Goal: Task Accomplishment & Management: Manage account settings

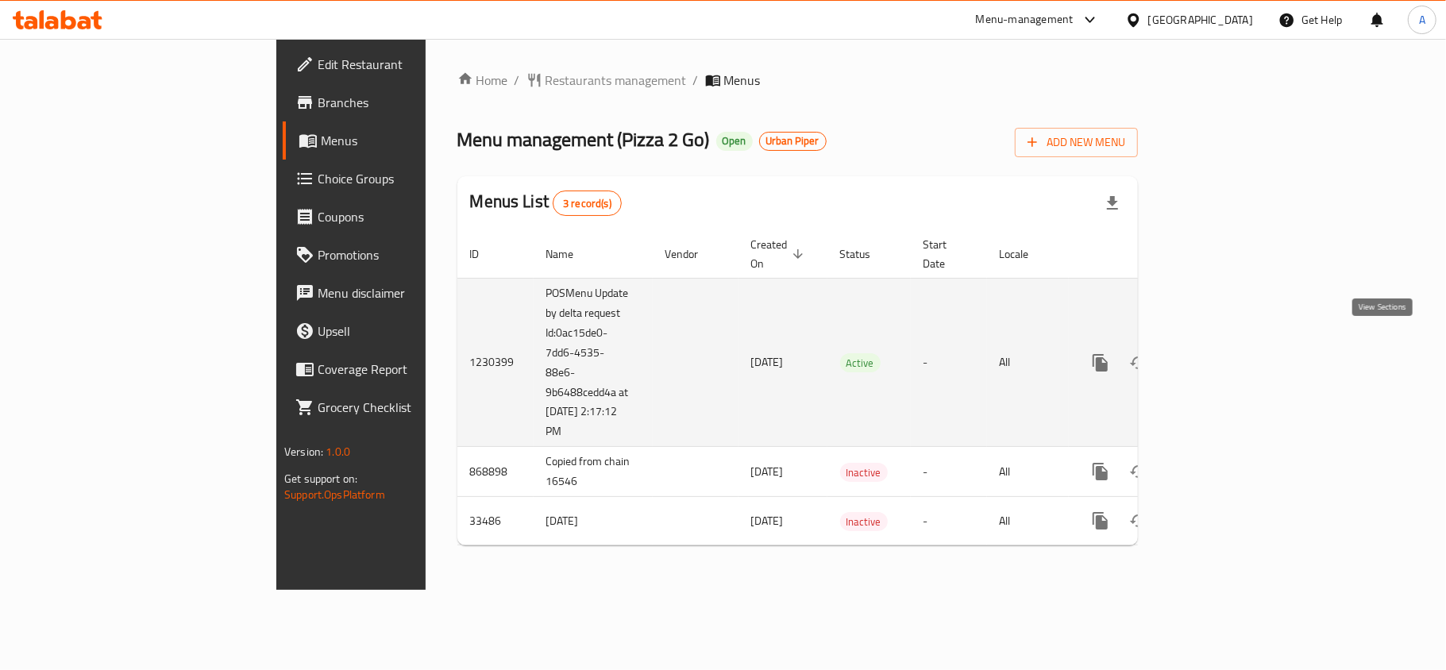
click at [1225, 353] on icon "enhanced table" at bounding box center [1215, 362] width 19 height 19
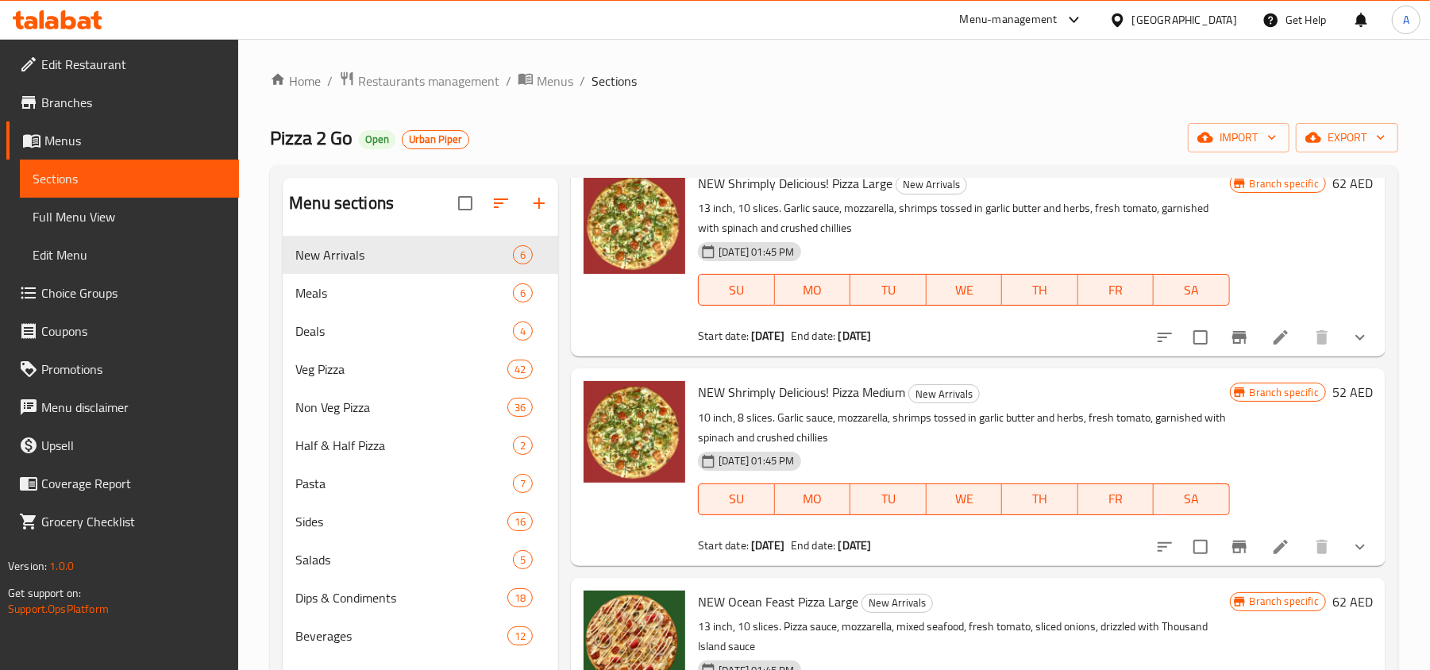
scroll to position [106, 0]
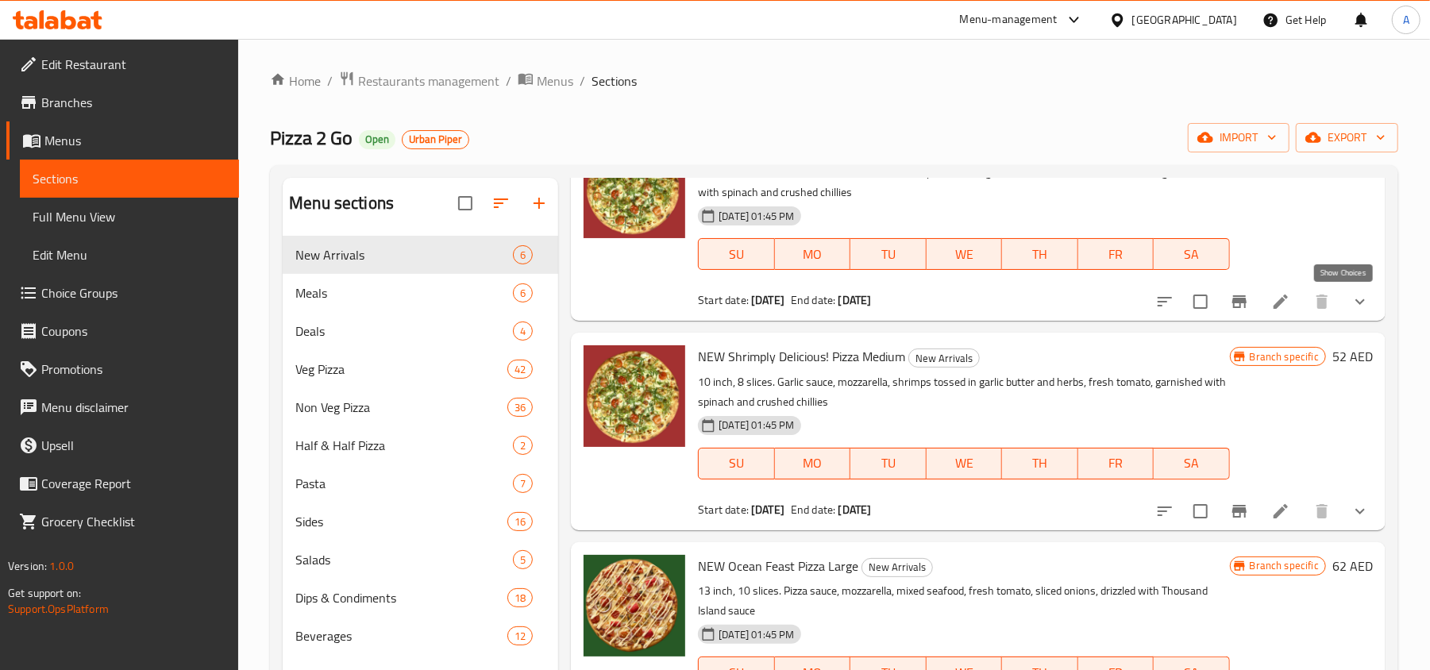
click at [1351, 307] on icon "show more" at bounding box center [1360, 301] width 19 height 19
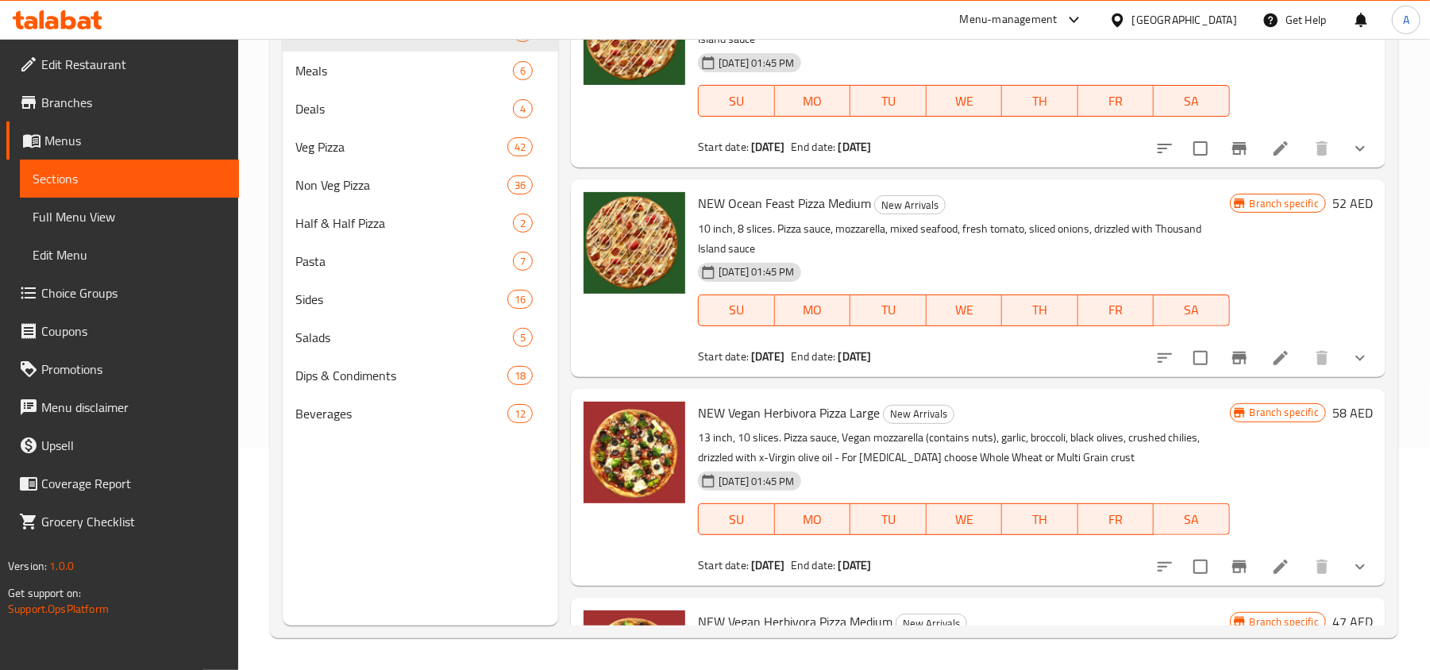
scroll to position [1943, 0]
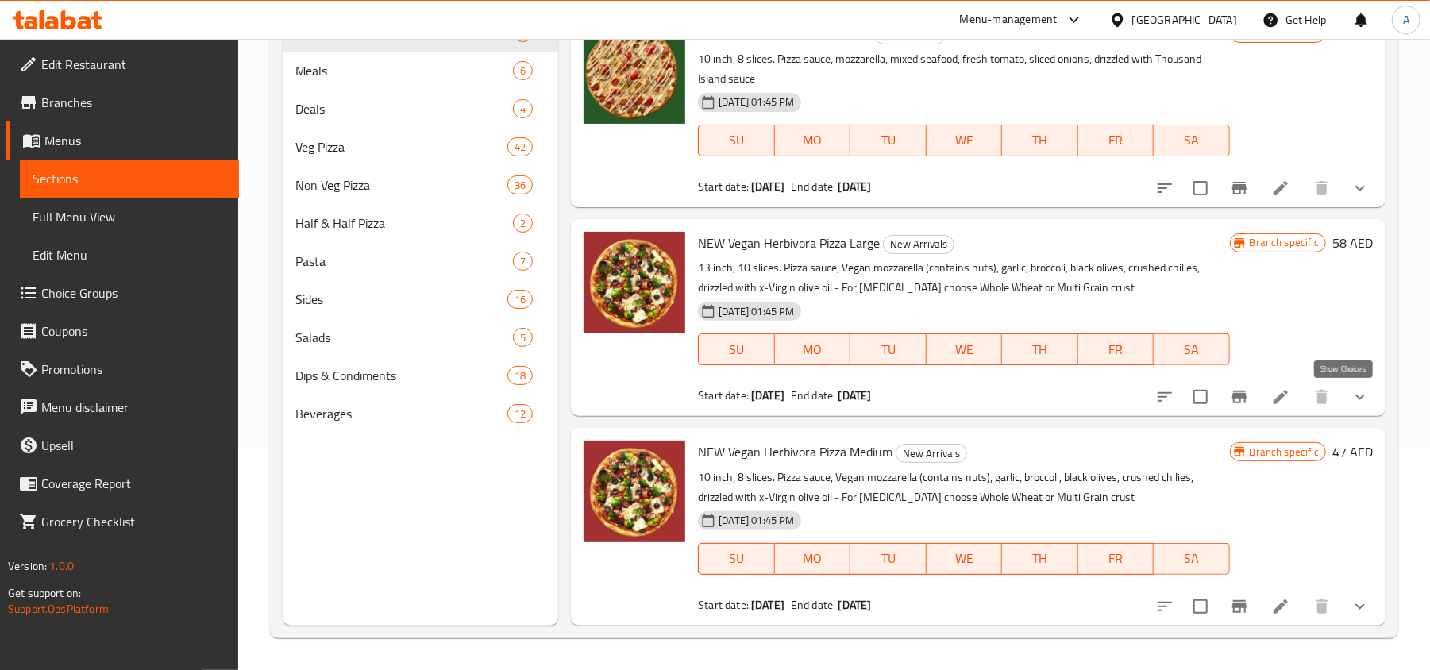
click at [1351, 399] on icon "show more" at bounding box center [1360, 397] width 19 height 19
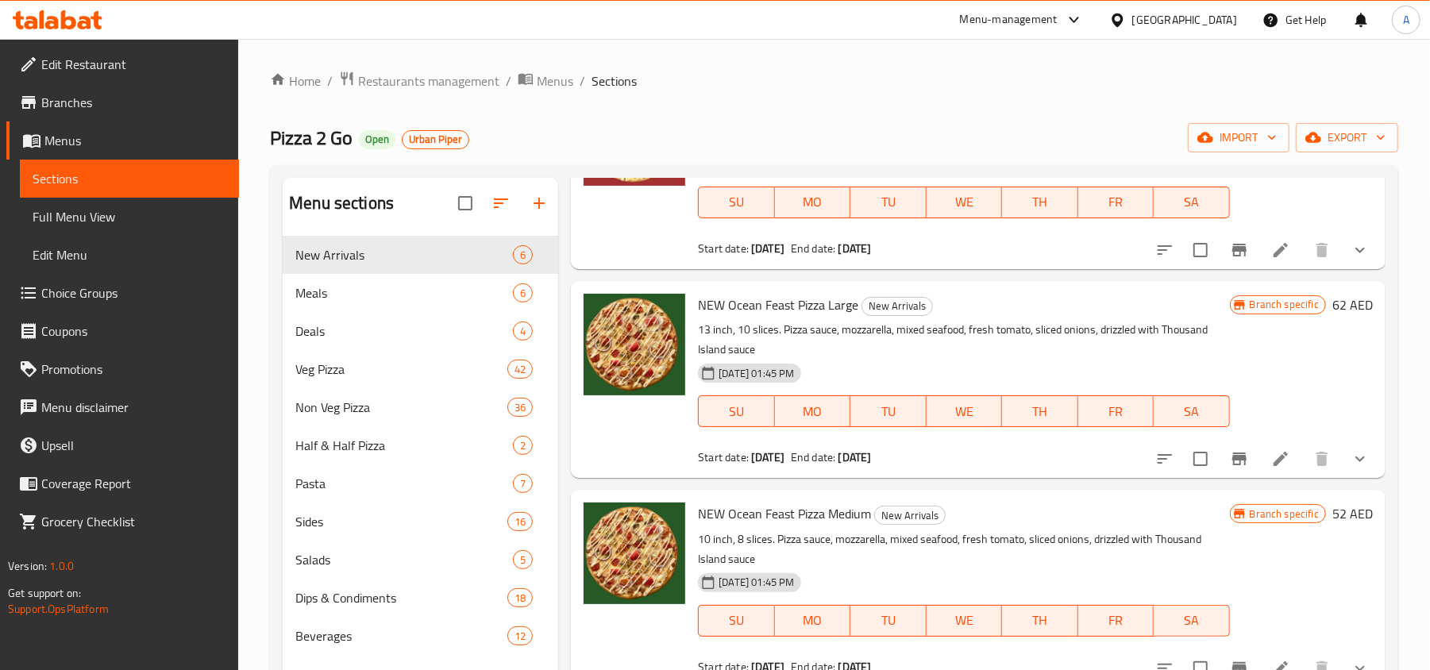
scroll to position [1694, 0]
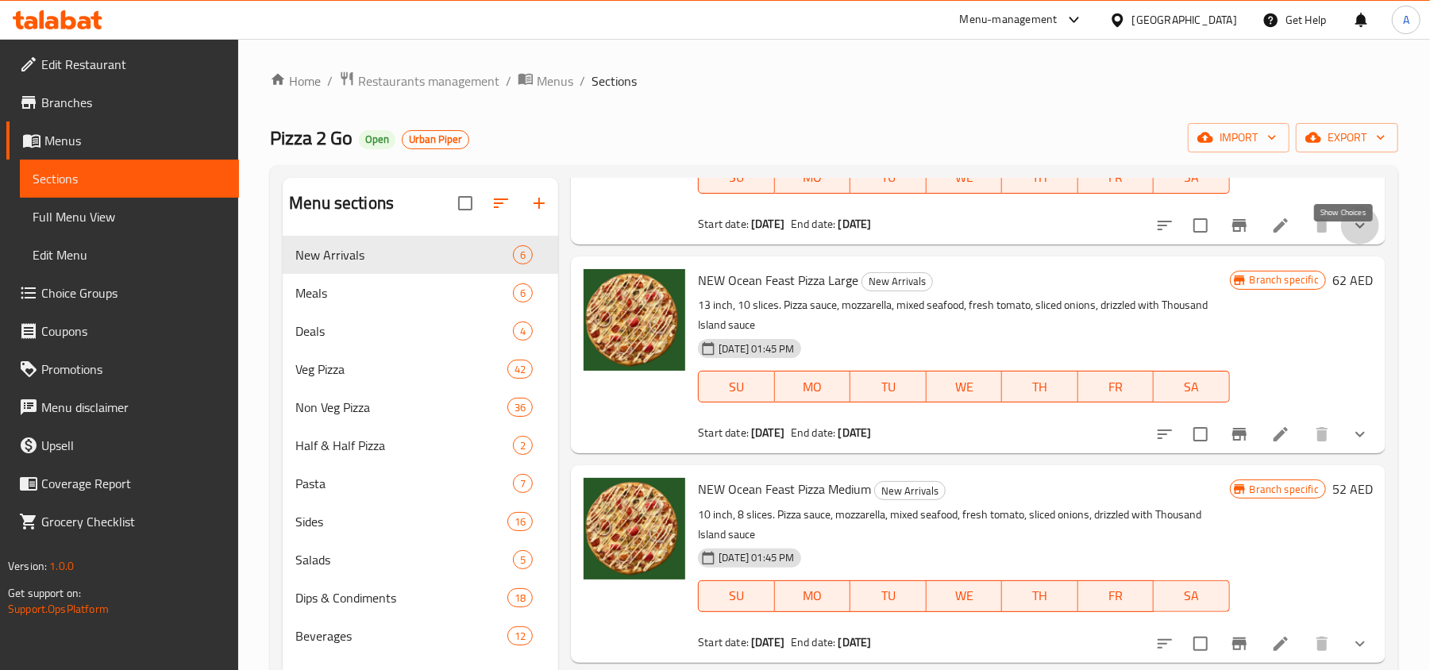
click at [1356, 228] on icon "show more" at bounding box center [1361, 225] width 10 height 6
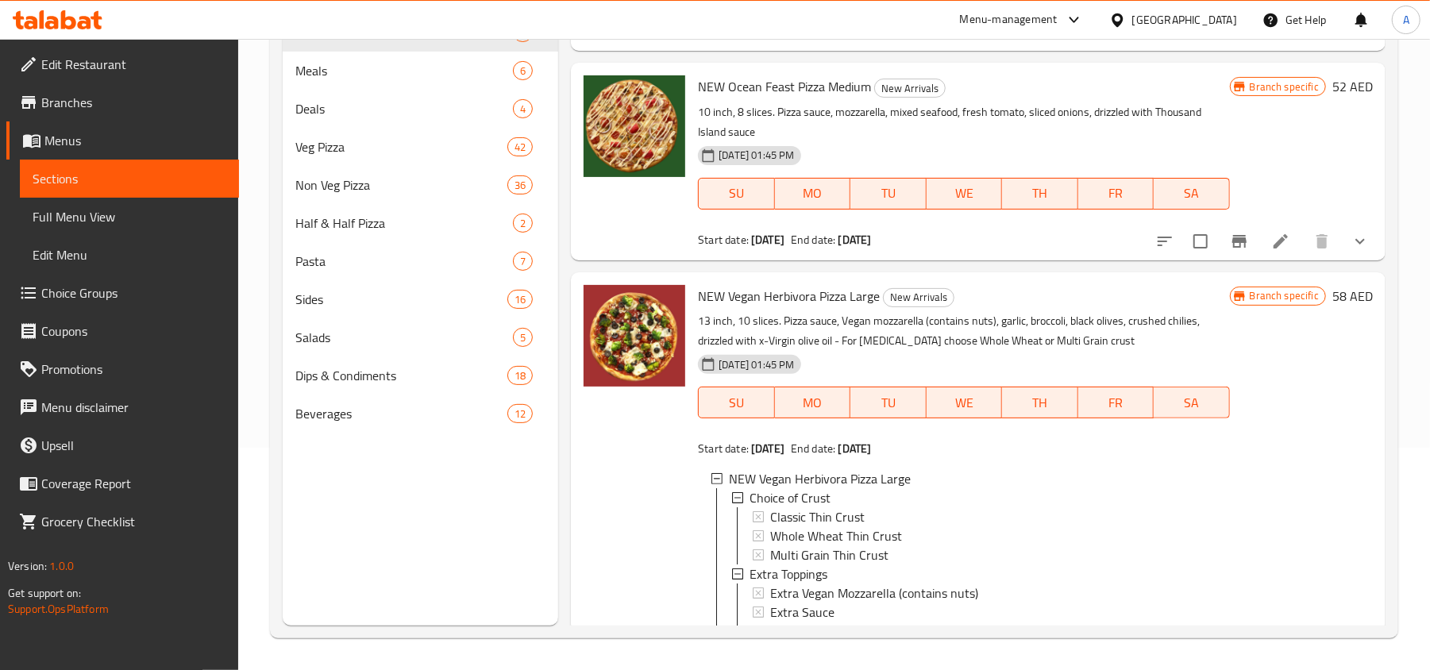
scroll to position [3070, 0]
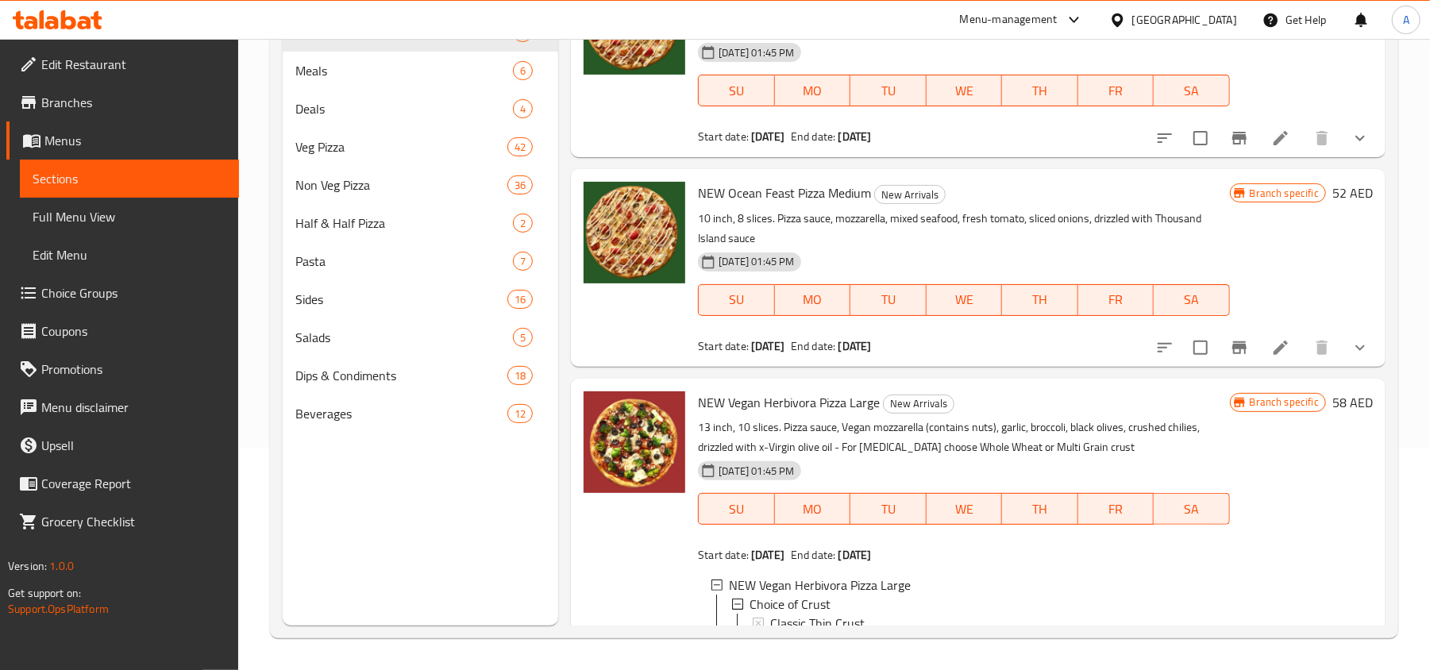
click at [1356, 350] on icon "show more" at bounding box center [1361, 348] width 10 height 6
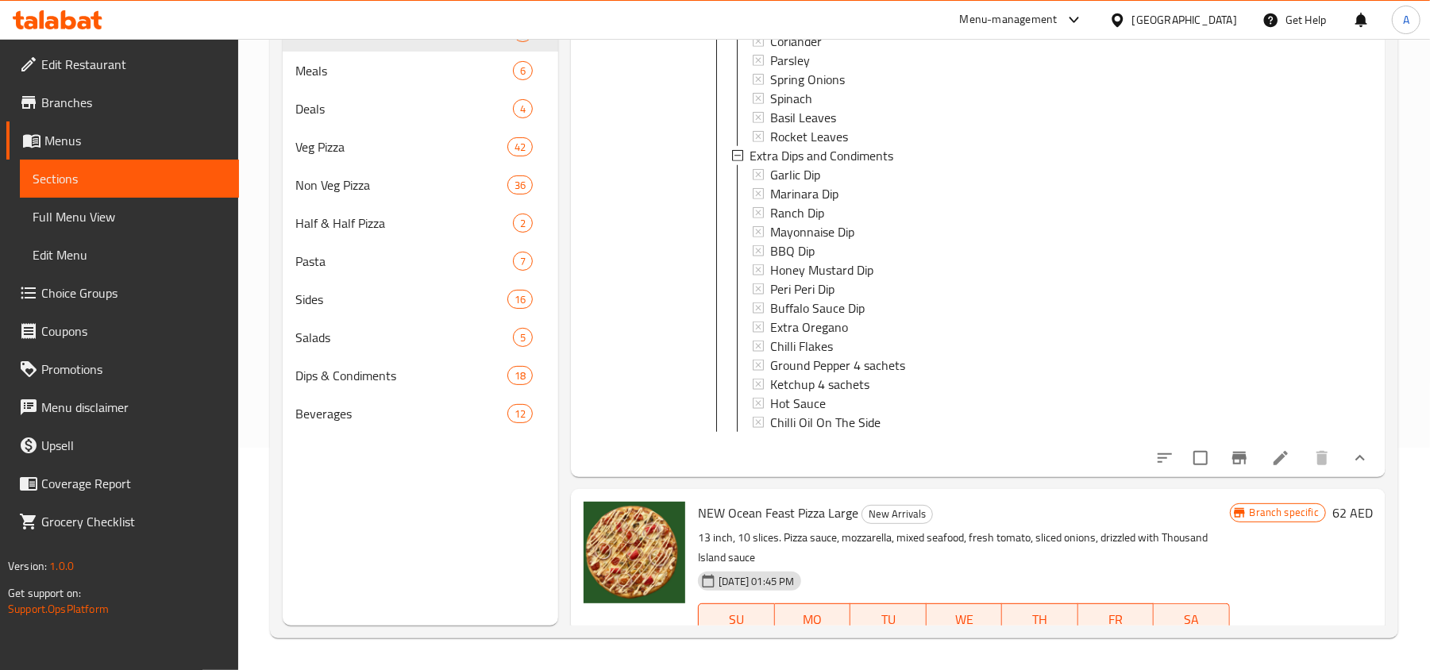
scroll to position [3282, 0]
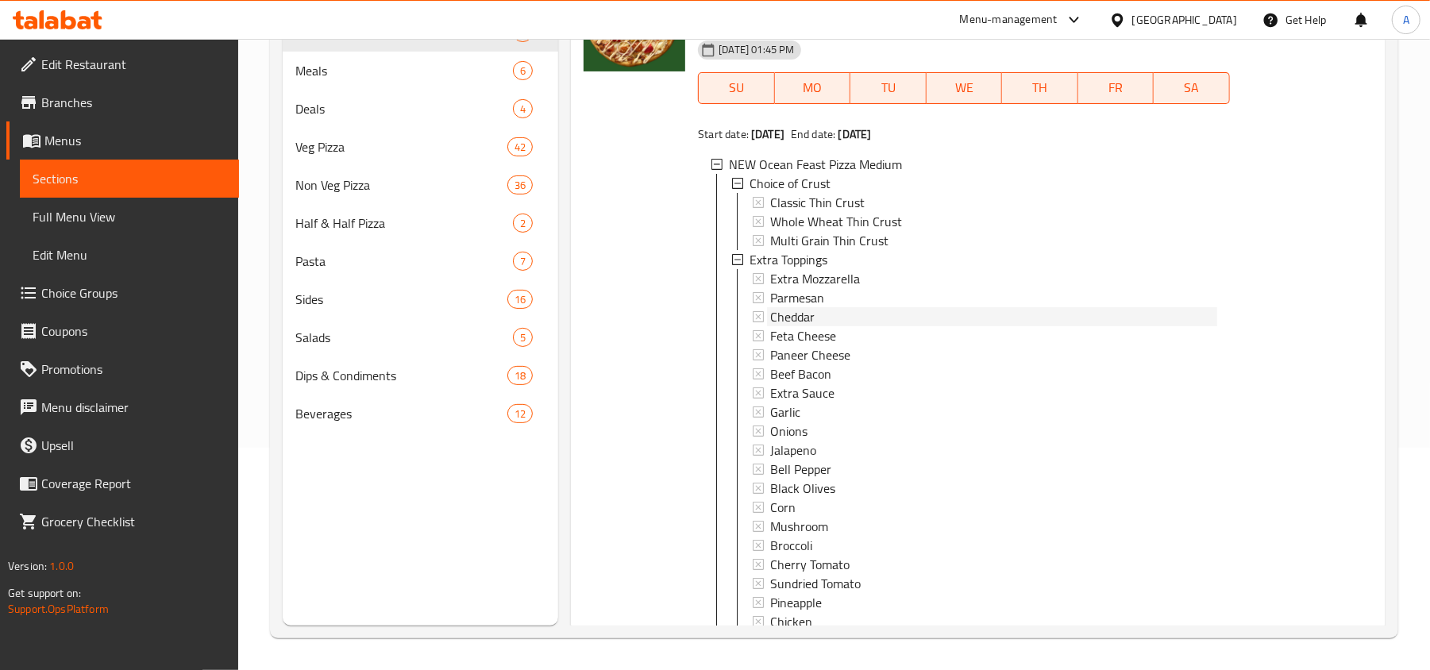
click at [813, 326] on span "Cheddar" at bounding box center [792, 316] width 44 height 19
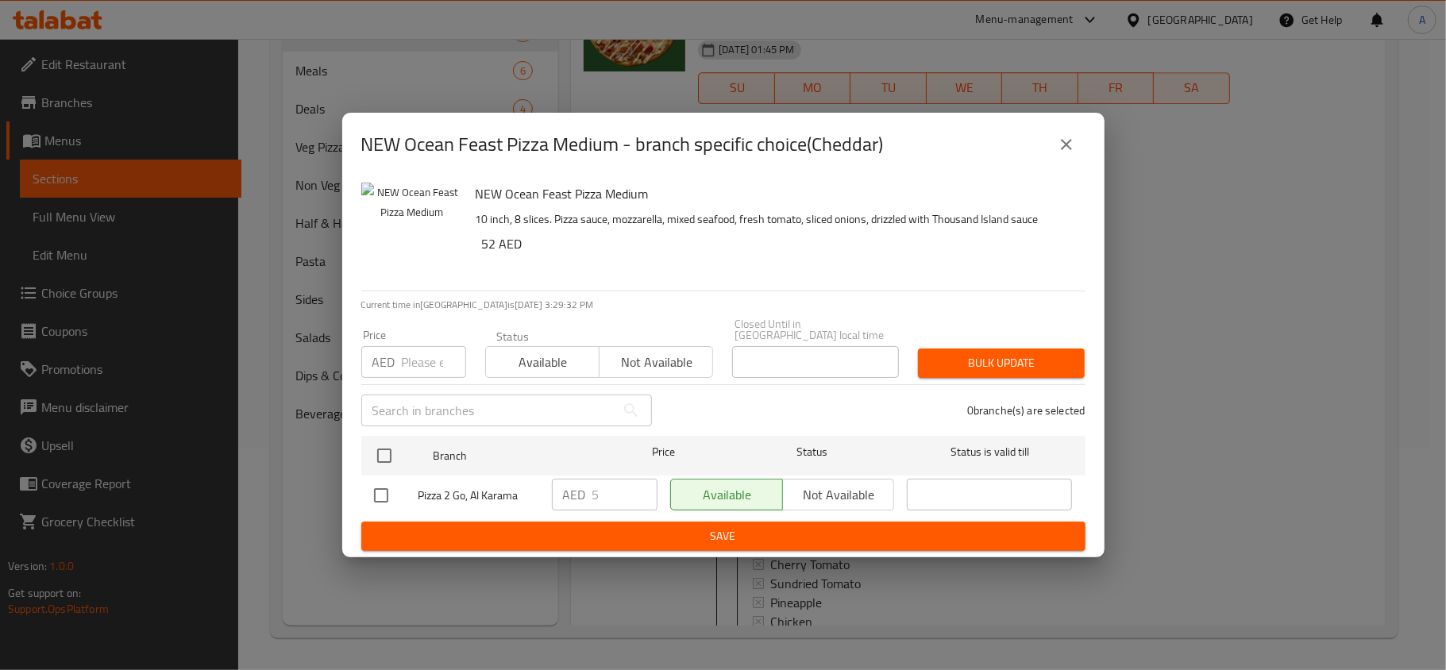
click at [1066, 149] on icon "close" at bounding box center [1066, 144] width 19 height 19
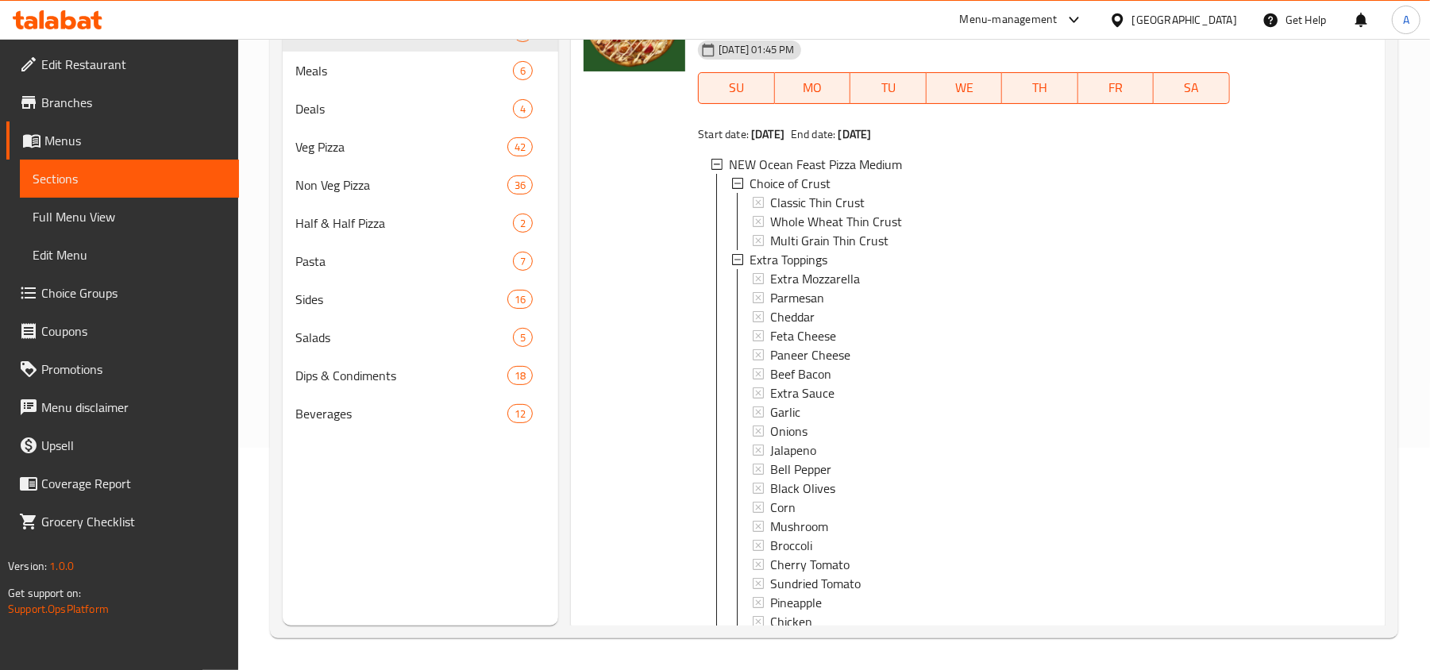
scroll to position [2, 0]
click at [811, 573] on span "Cherry Tomato" at bounding box center [809, 563] width 79 height 19
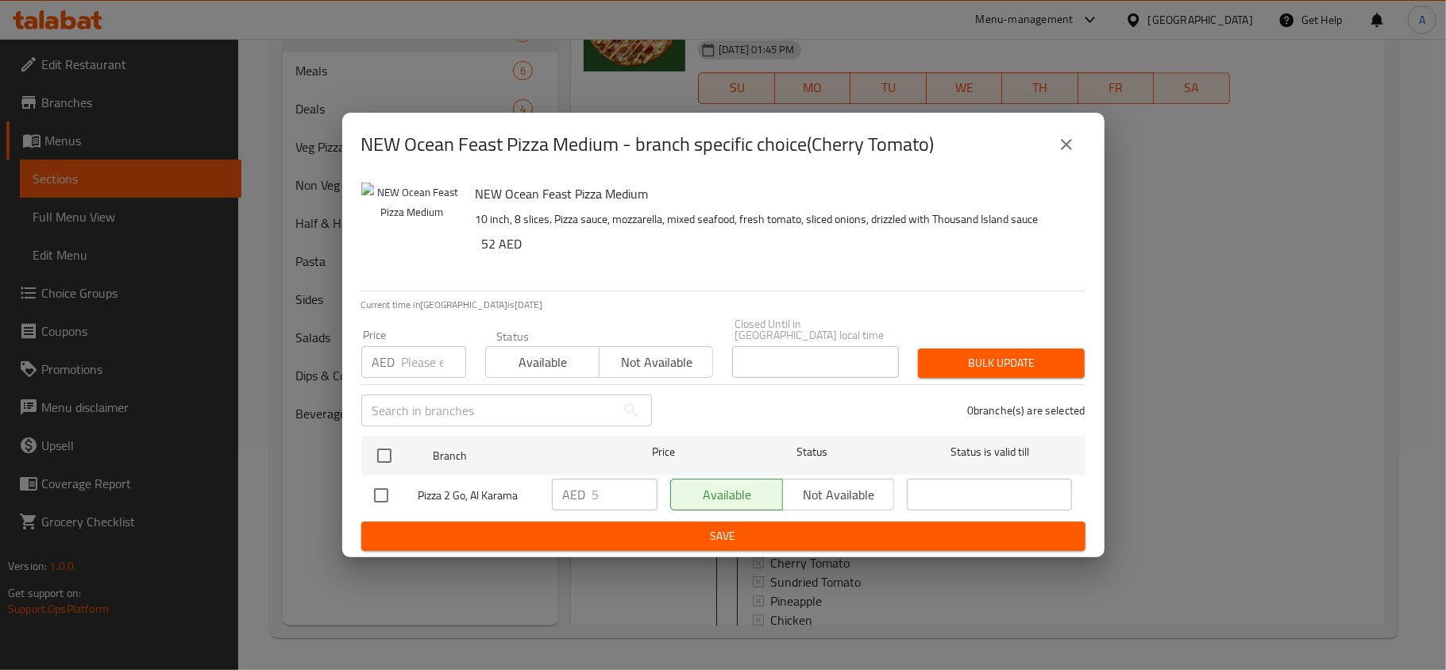
click at [1067, 138] on icon "close" at bounding box center [1066, 144] width 19 height 19
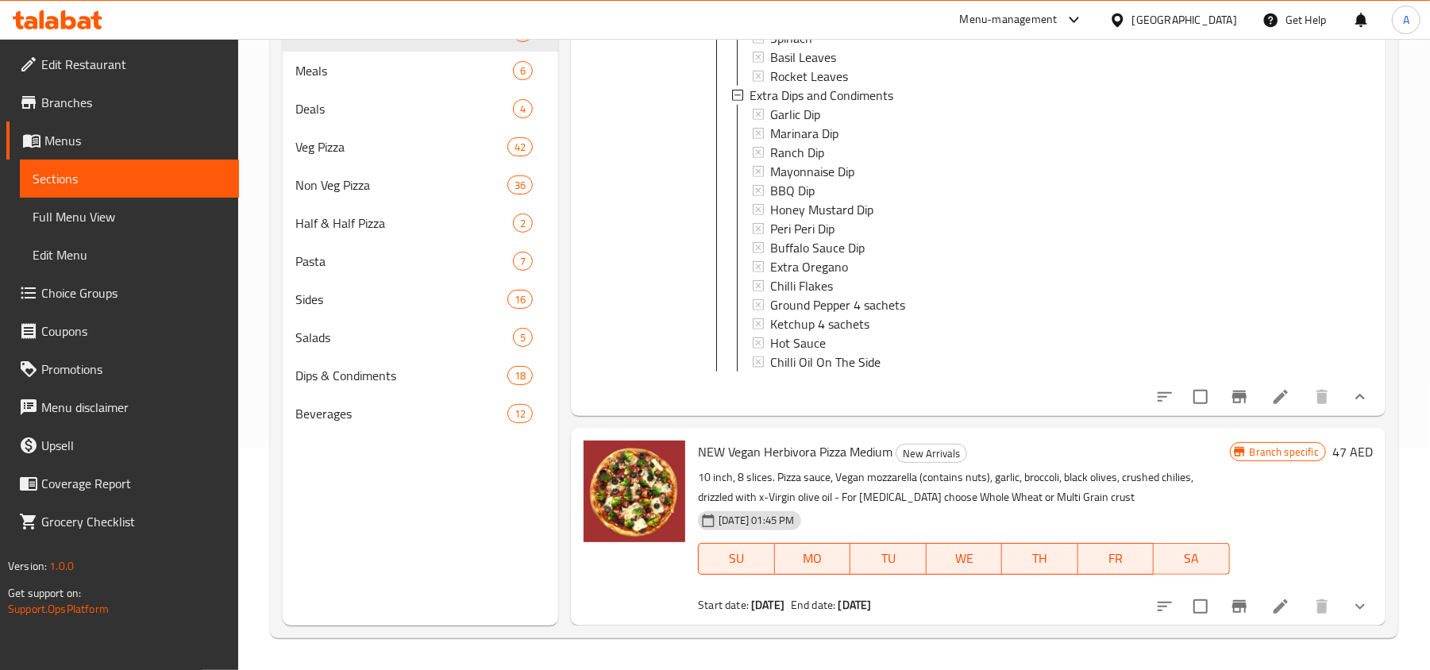
scroll to position [5726, 0]
click at [1356, 608] on icon "show more" at bounding box center [1361, 607] width 10 height 6
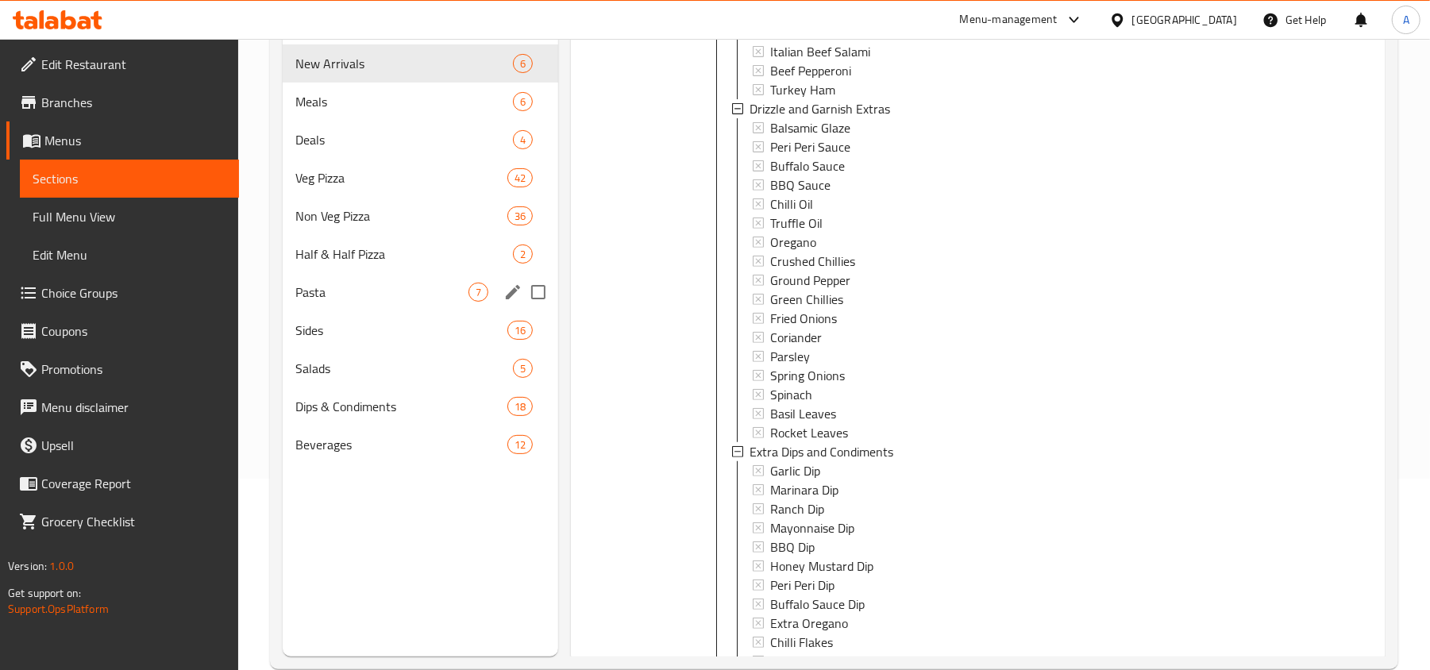
scroll to position [0, 0]
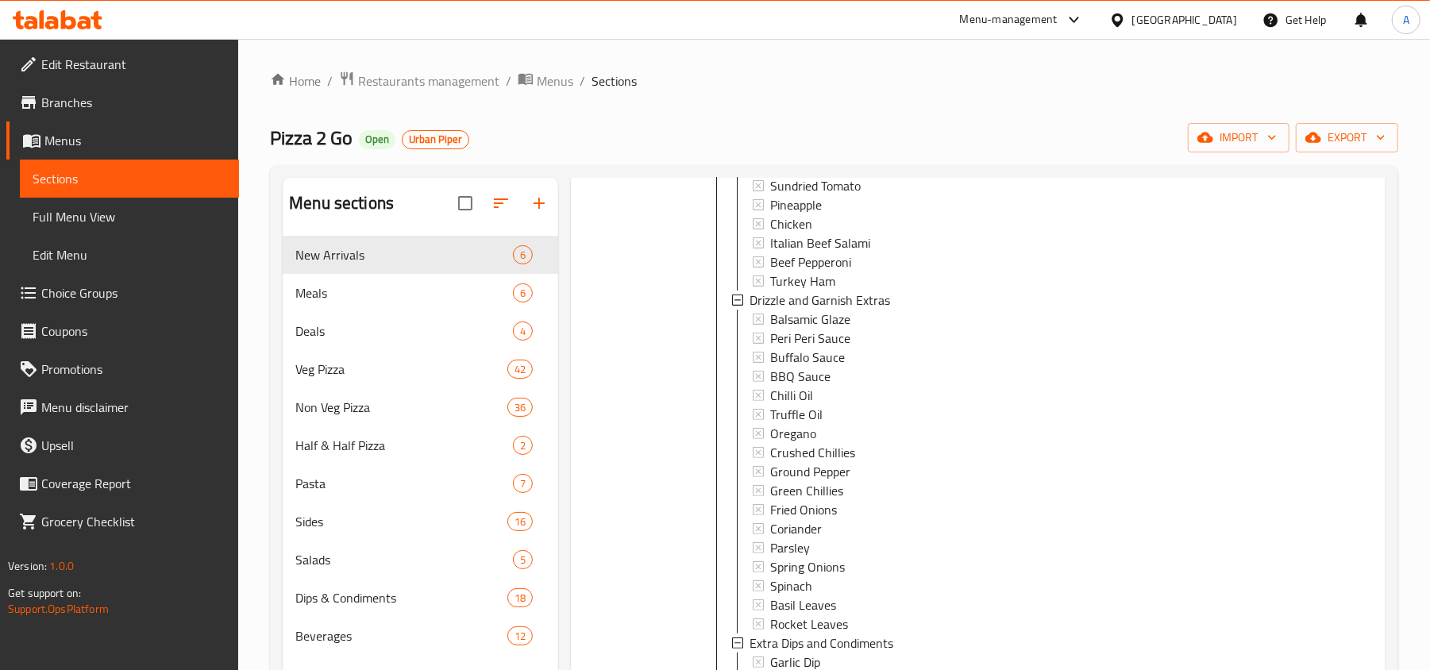
click at [97, 105] on span "Branches" at bounding box center [133, 102] width 185 height 19
